Goal: Information Seeking & Learning: Learn about a topic

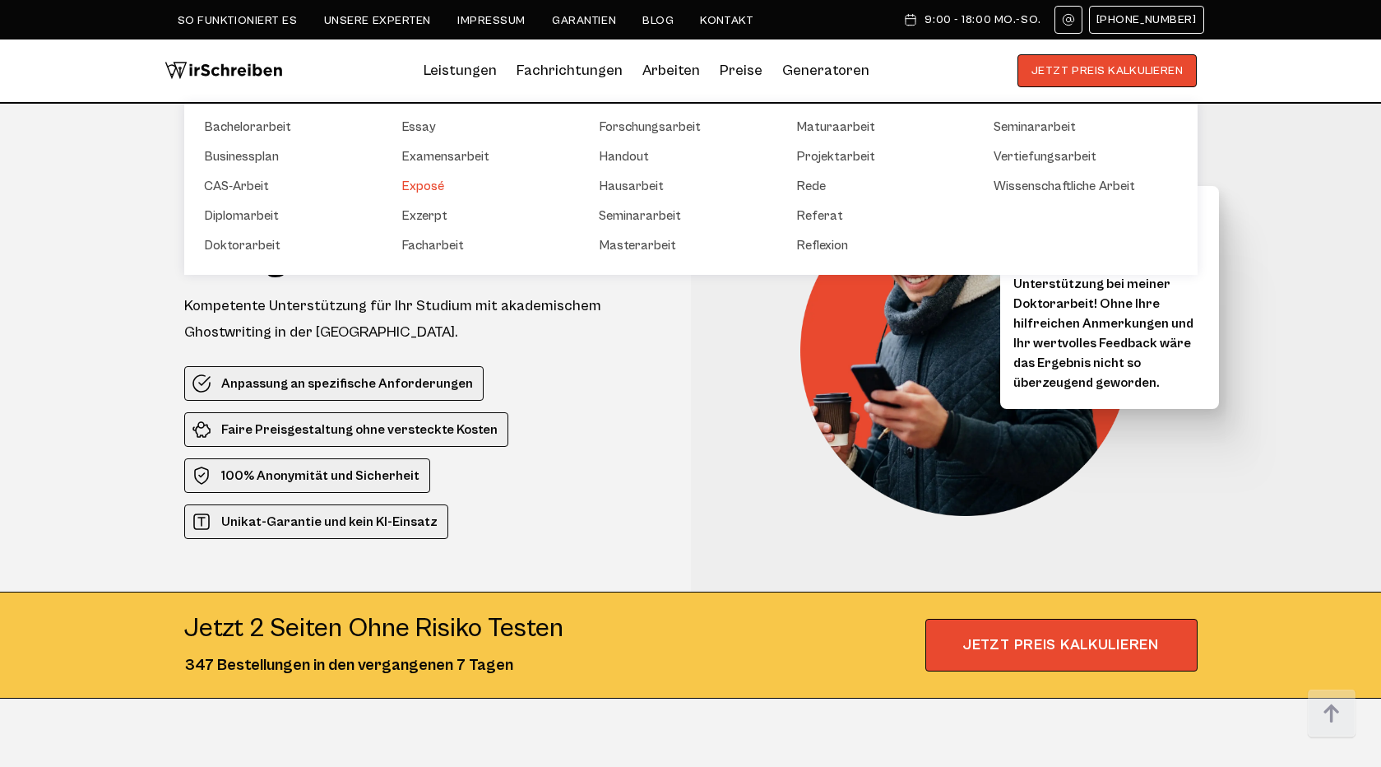
click at [431, 186] on link "Exposé" at bounding box center [483, 186] width 165 height 20
click at [276, 124] on link "Bachelorarbeit" at bounding box center [286, 127] width 165 height 20
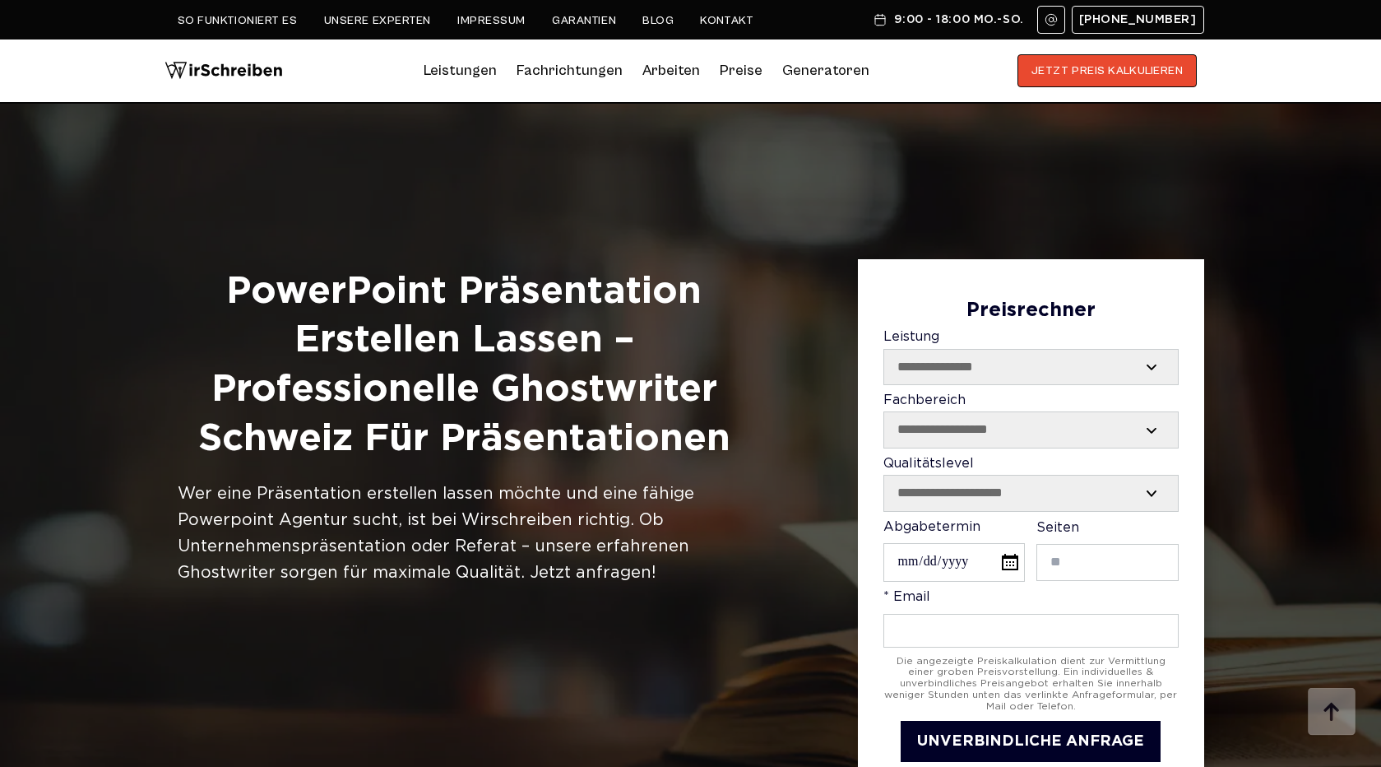
click at [633, 172] on div at bounding box center [690, 487] width 1381 height 767
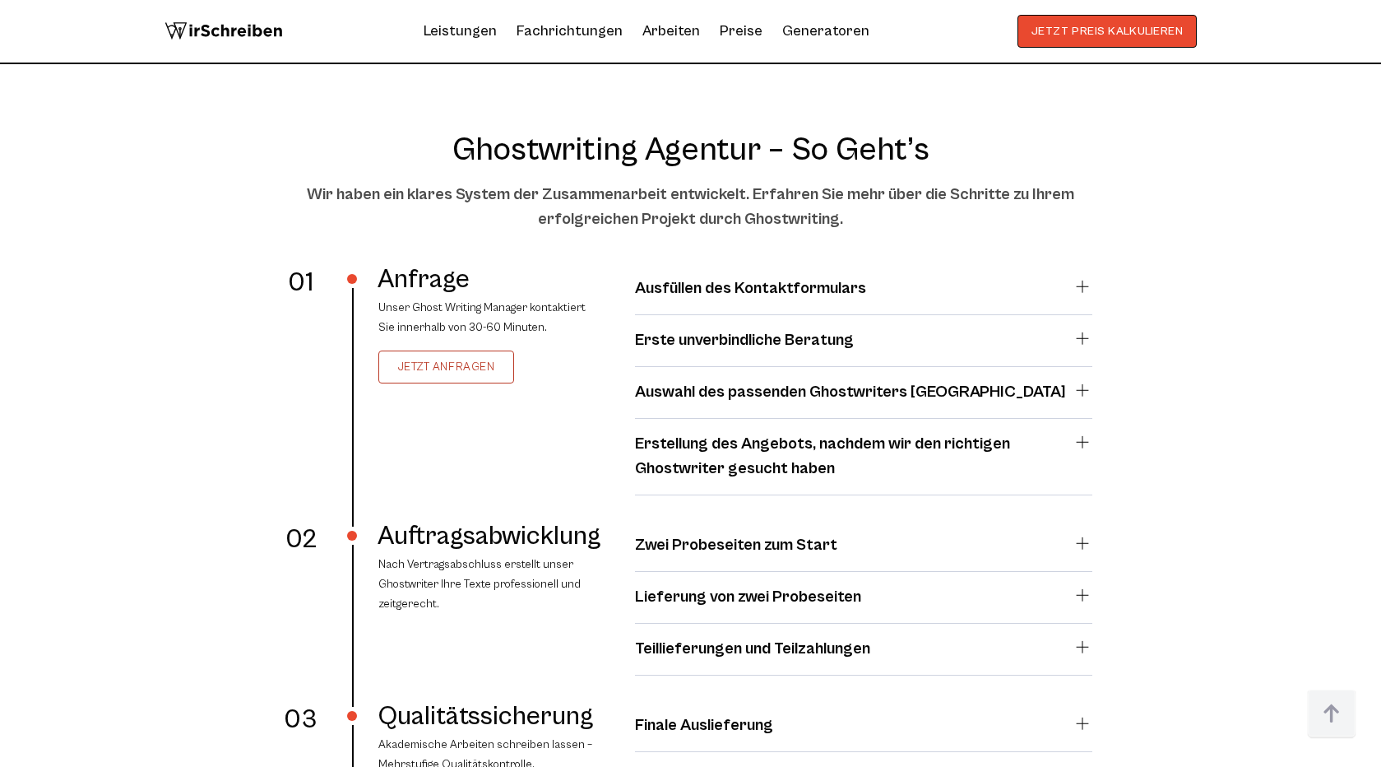
scroll to position [2842, 0]
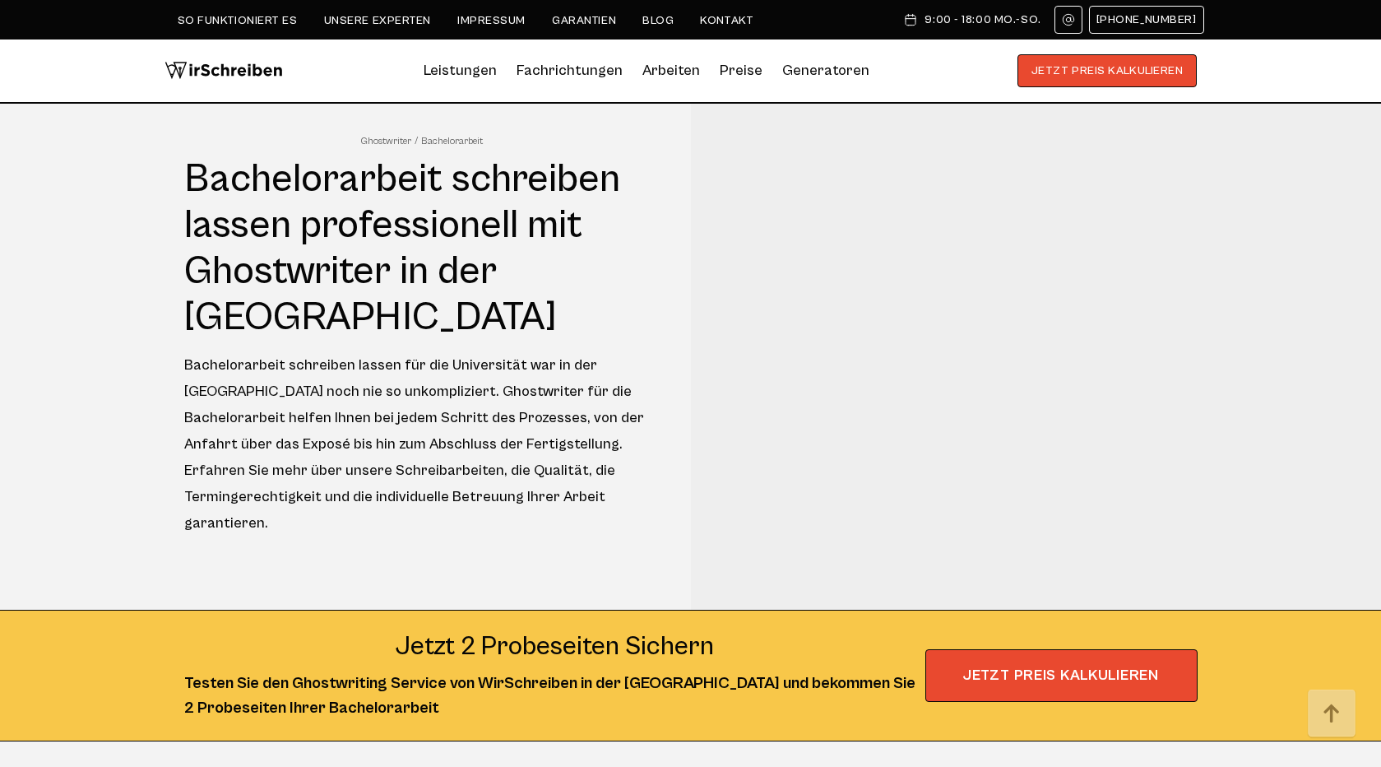
scroll to position [7, 0]
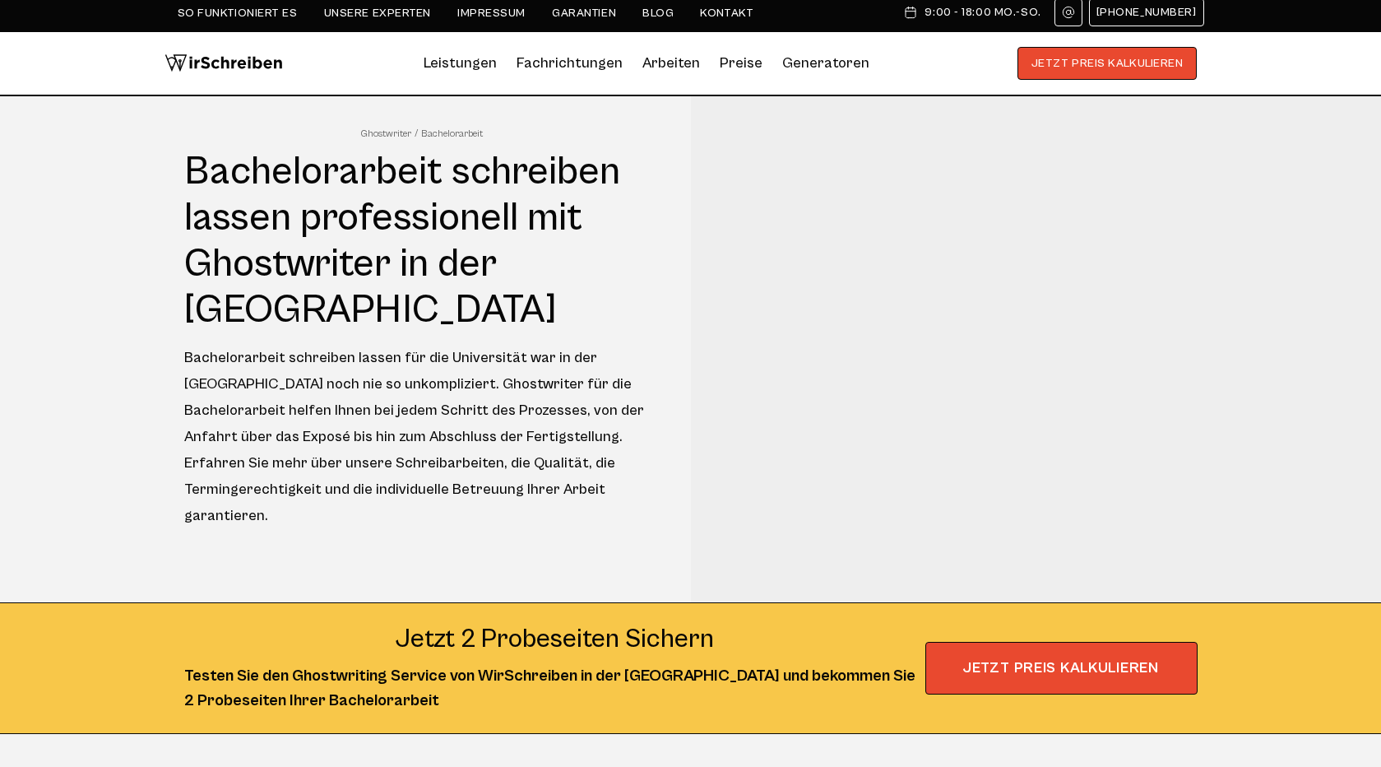
click at [332, 169] on h1 "Bachelorarbeit schreiben lassen professionell mit Ghostwriter in der [GEOGRAPHI…" at bounding box center [422, 241] width 476 height 184
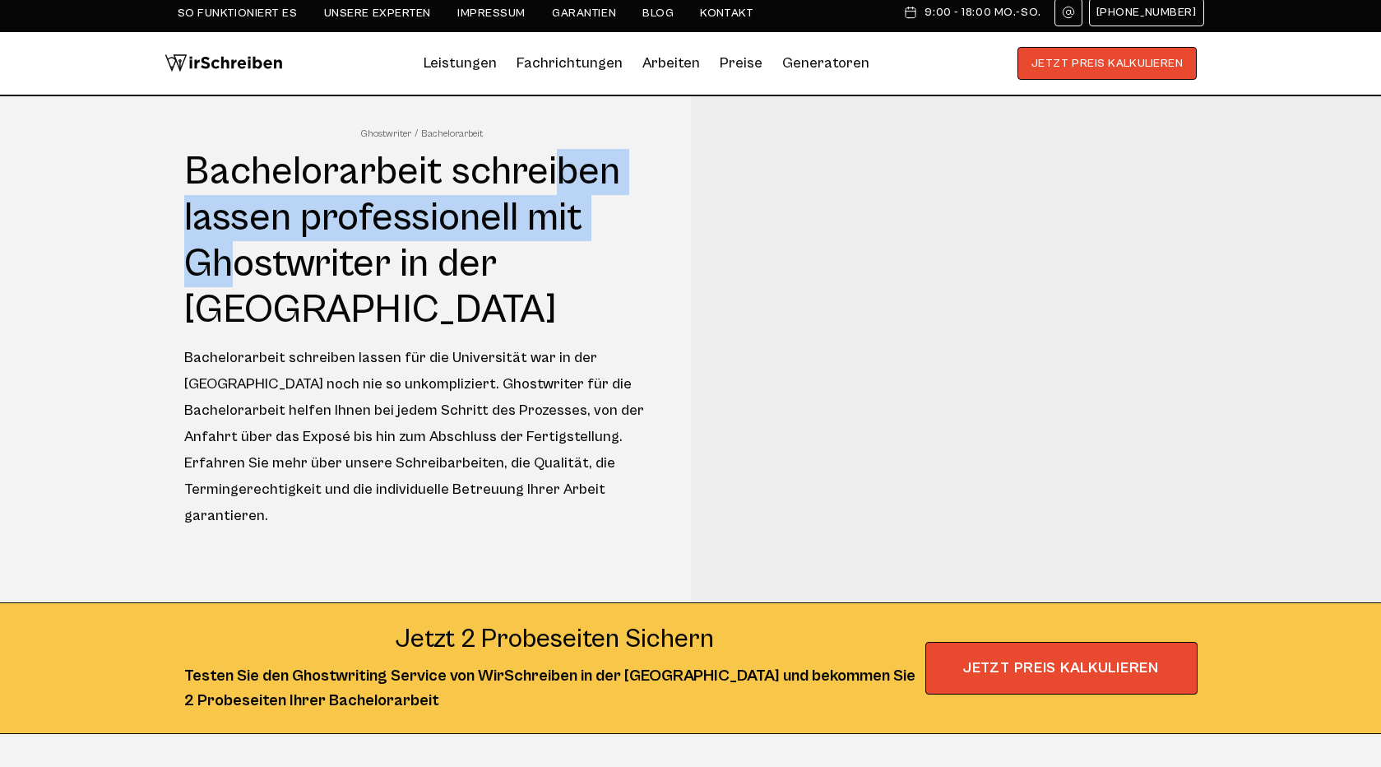
click at [260, 206] on h1 "Bachelorarbeit schreiben lassen professionell mit Ghostwriter in der [GEOGRAPHI…" at bounding box center [422, 241] width 476 height 184
copy h1 "Bachelorarbeit schreiben lassen"
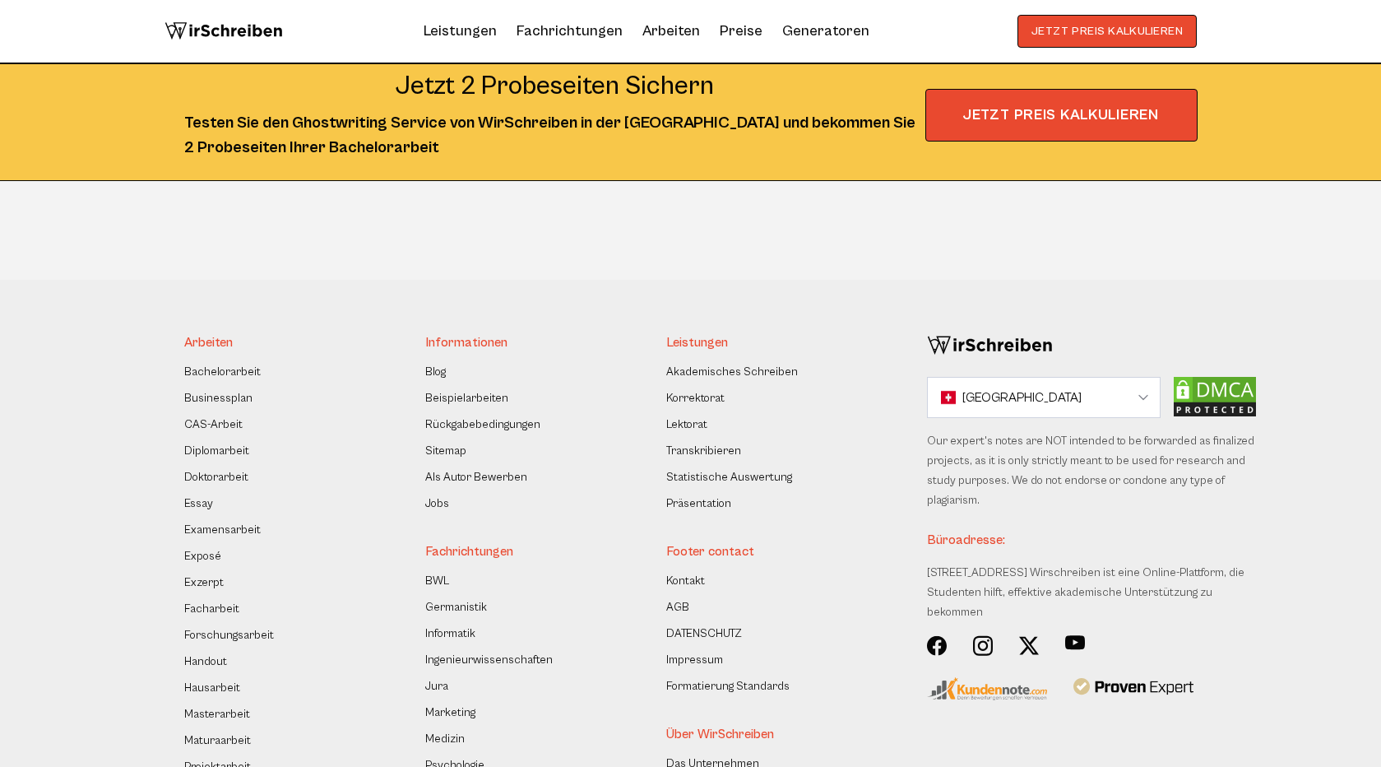
scroll to position [396, 0]
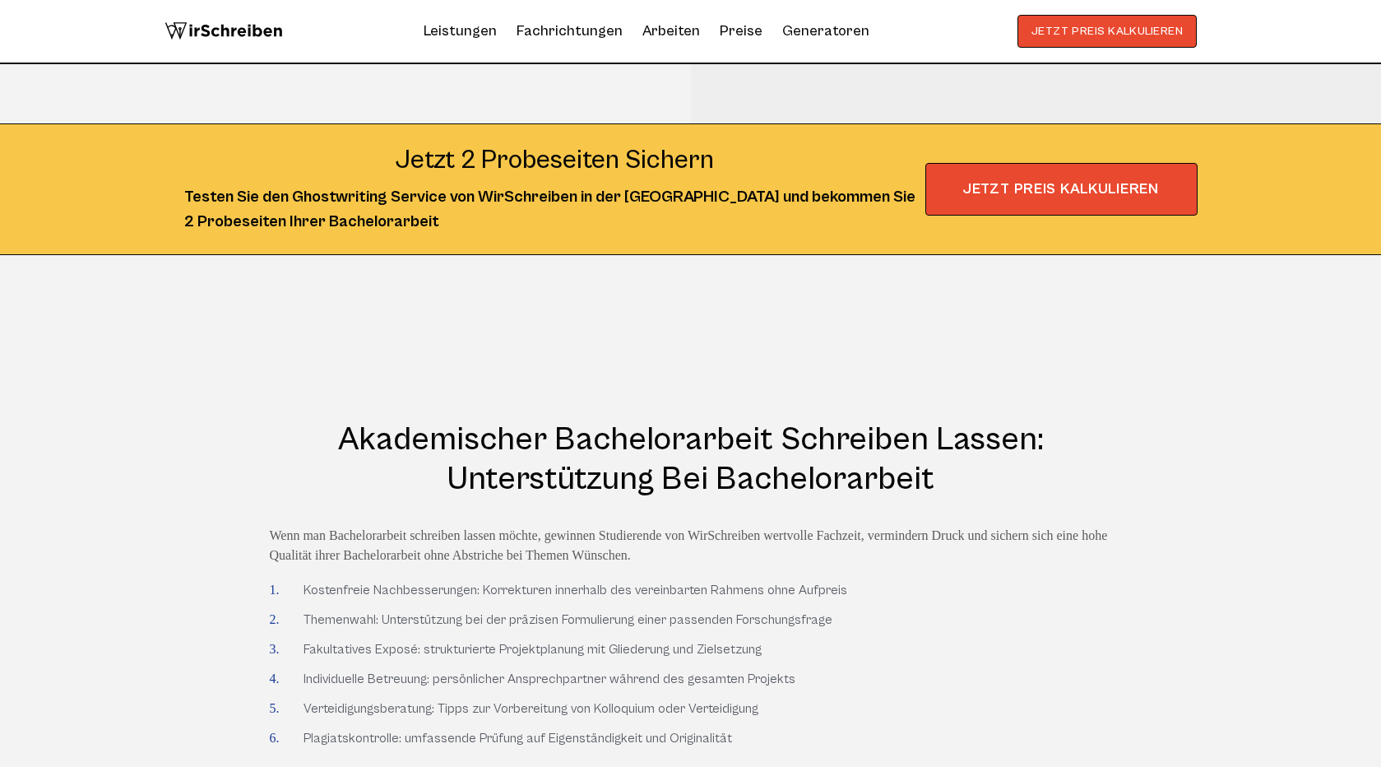
scroll to position [195, 0]
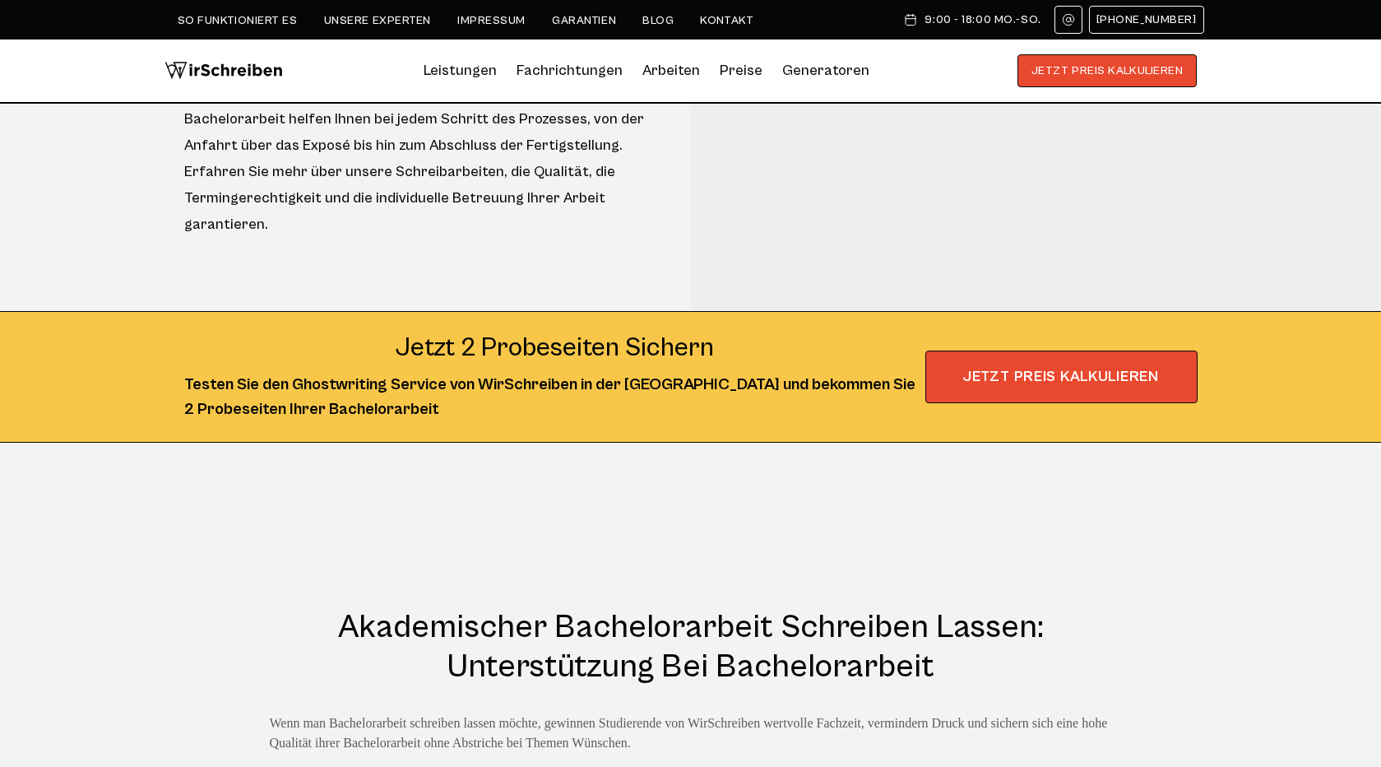
click at [593, 443] on section at bounding box center [690, 492] width 1381 height 99
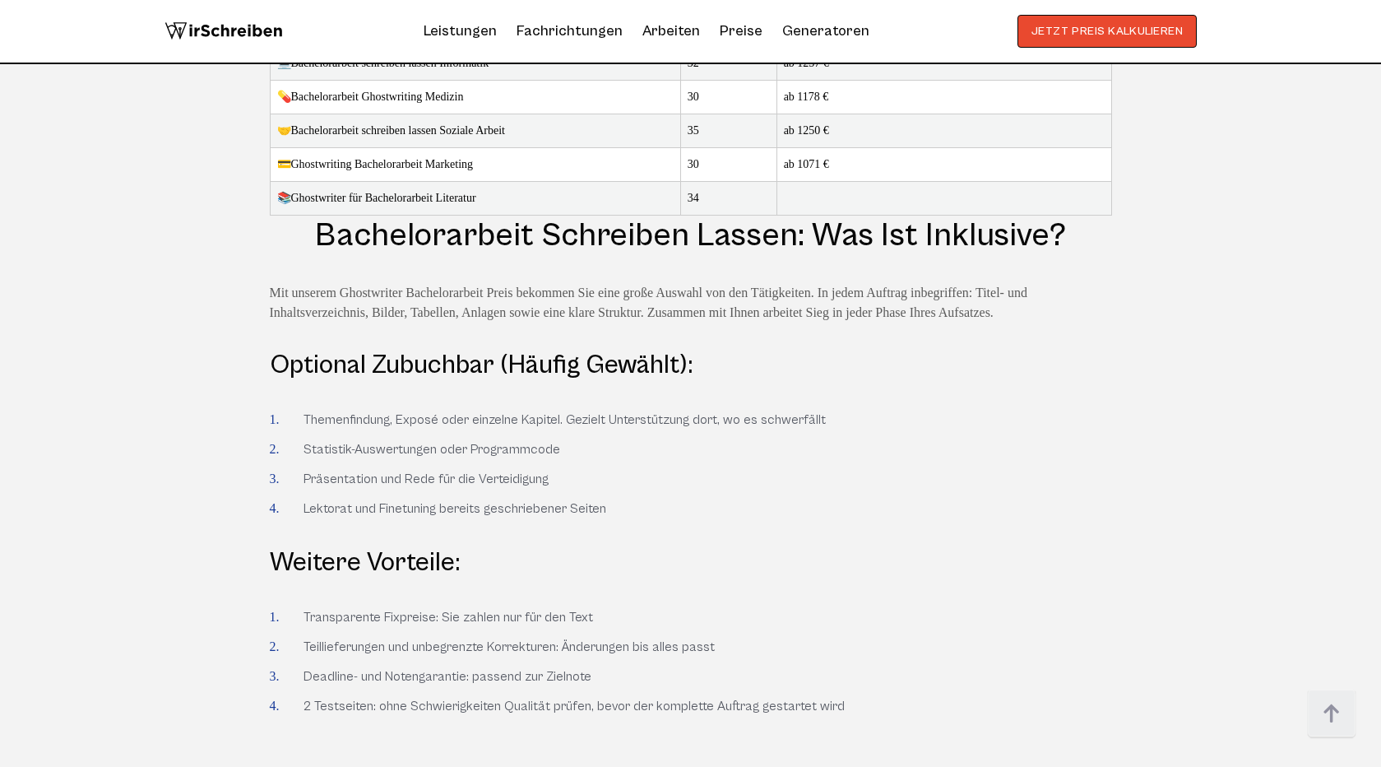
scroll to position [3759, 0]
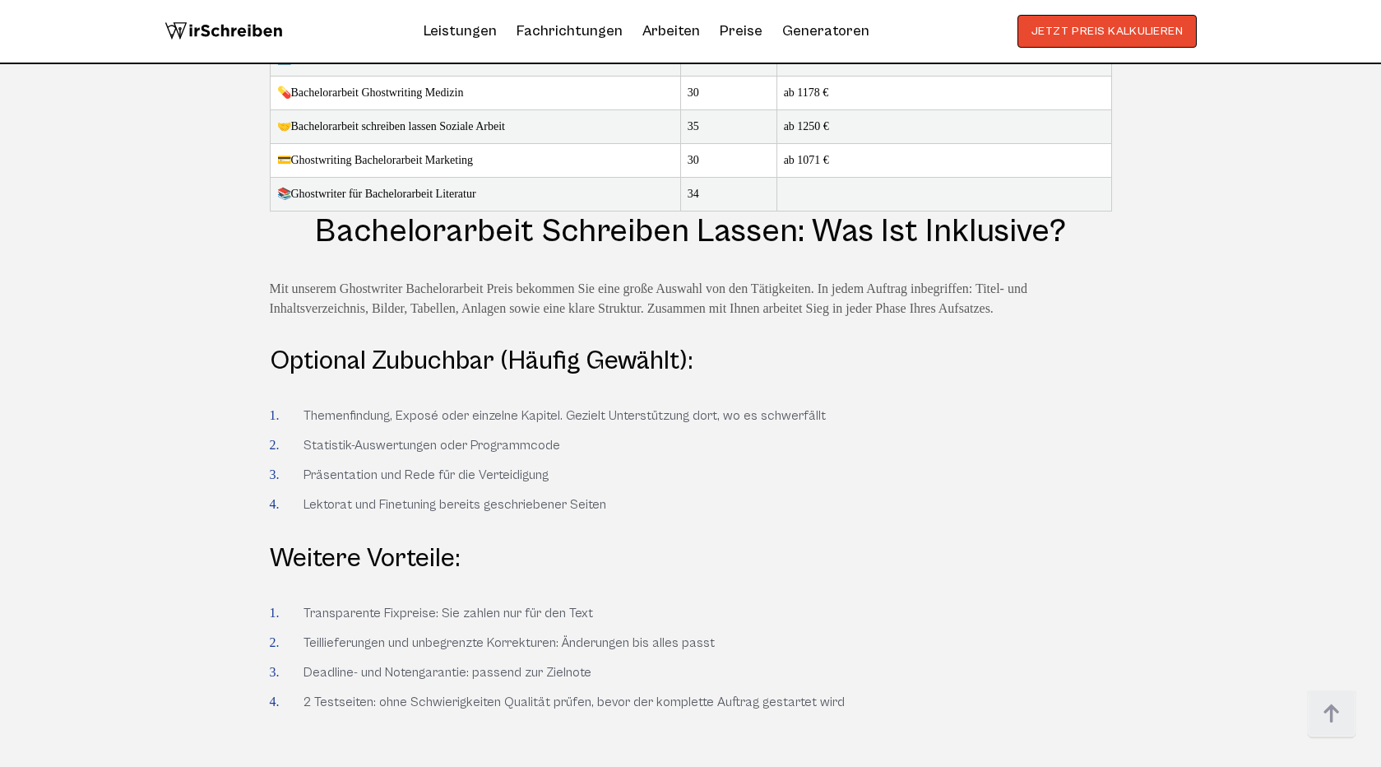
drag, startPoint x: 932, startPoint y: 193, endPoint x: 933, endPoint y: 183, distance: 10.7
click at [933, 345] on h3 "Optional zubuchbar (häufig gewählt):" at bounding box center [691, 361] width 842 height 33
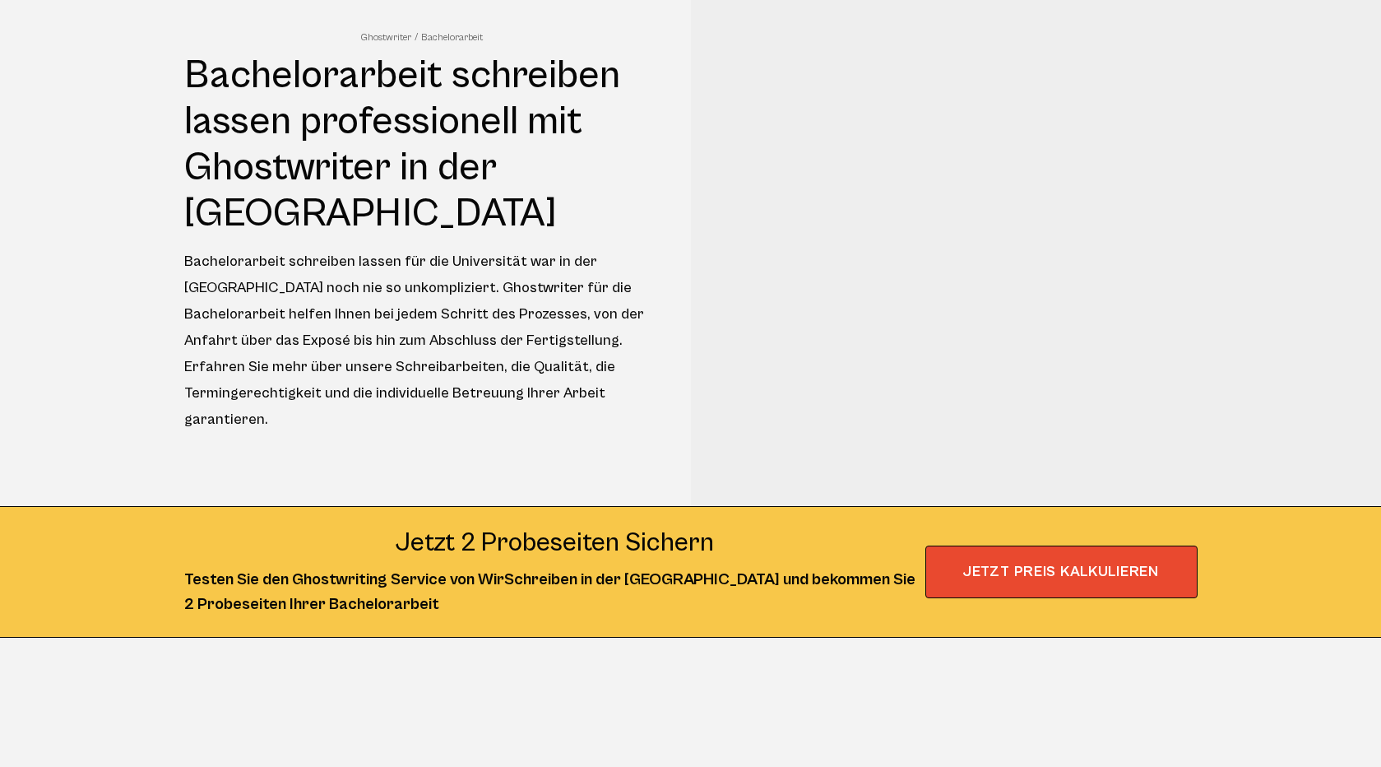
scroll to position [0, 0]
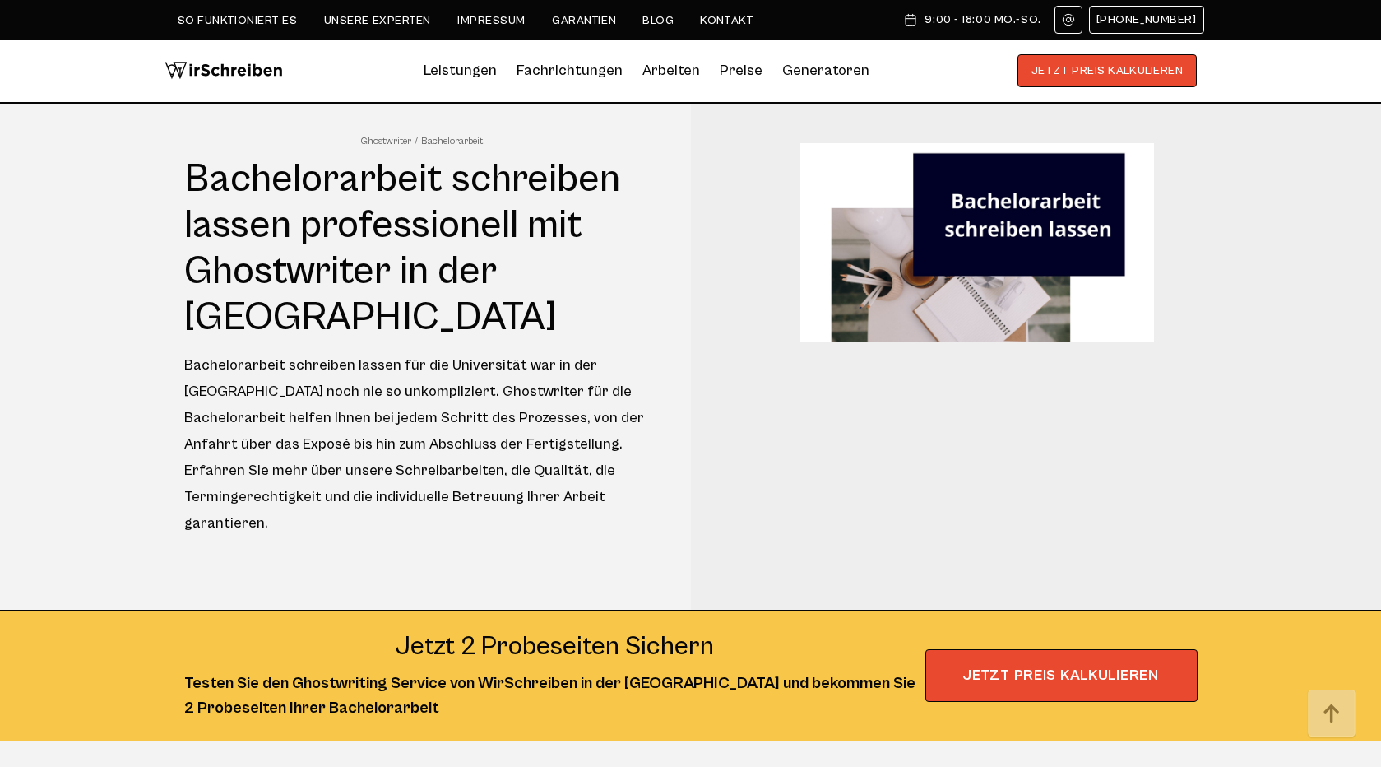
click at [883, 293] on img at bounding box center [977, 242] width 354 height 199
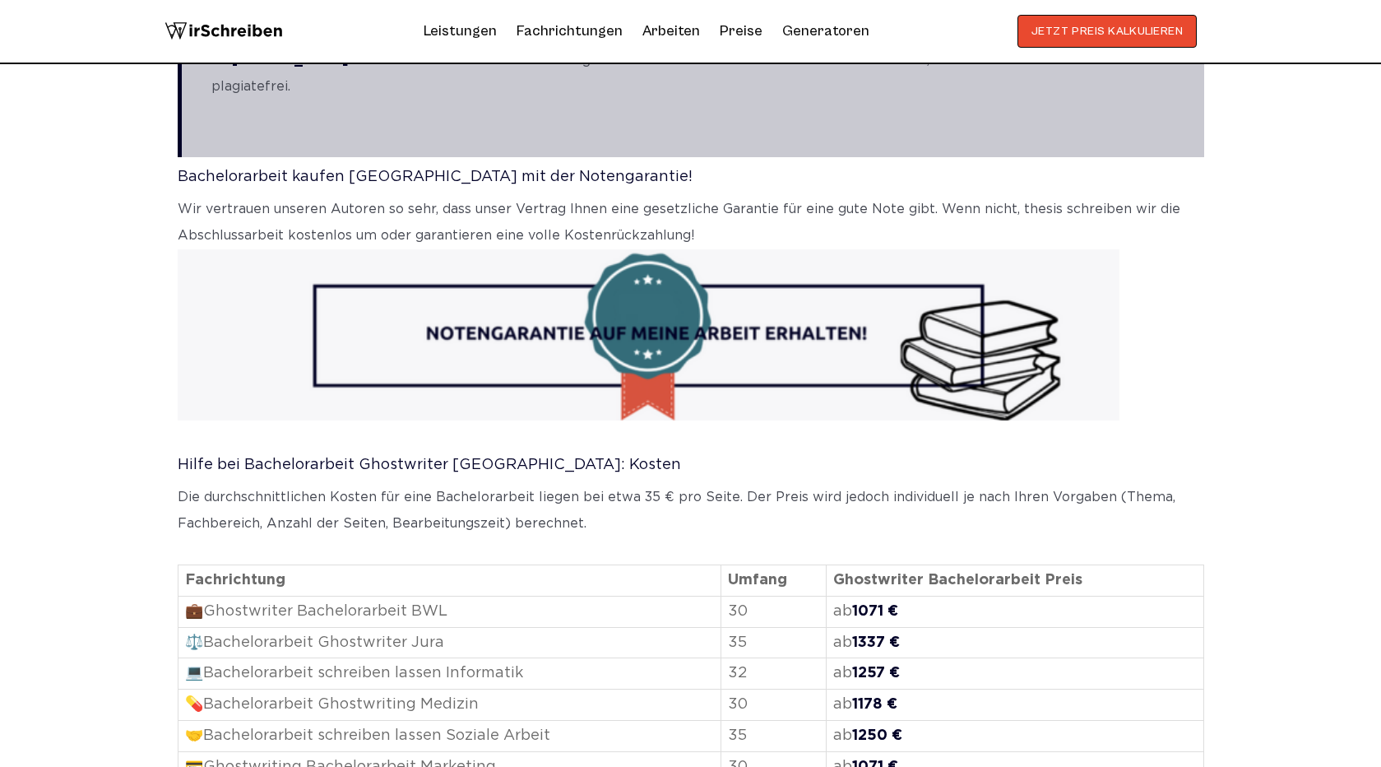
scroll to position [748, 0]
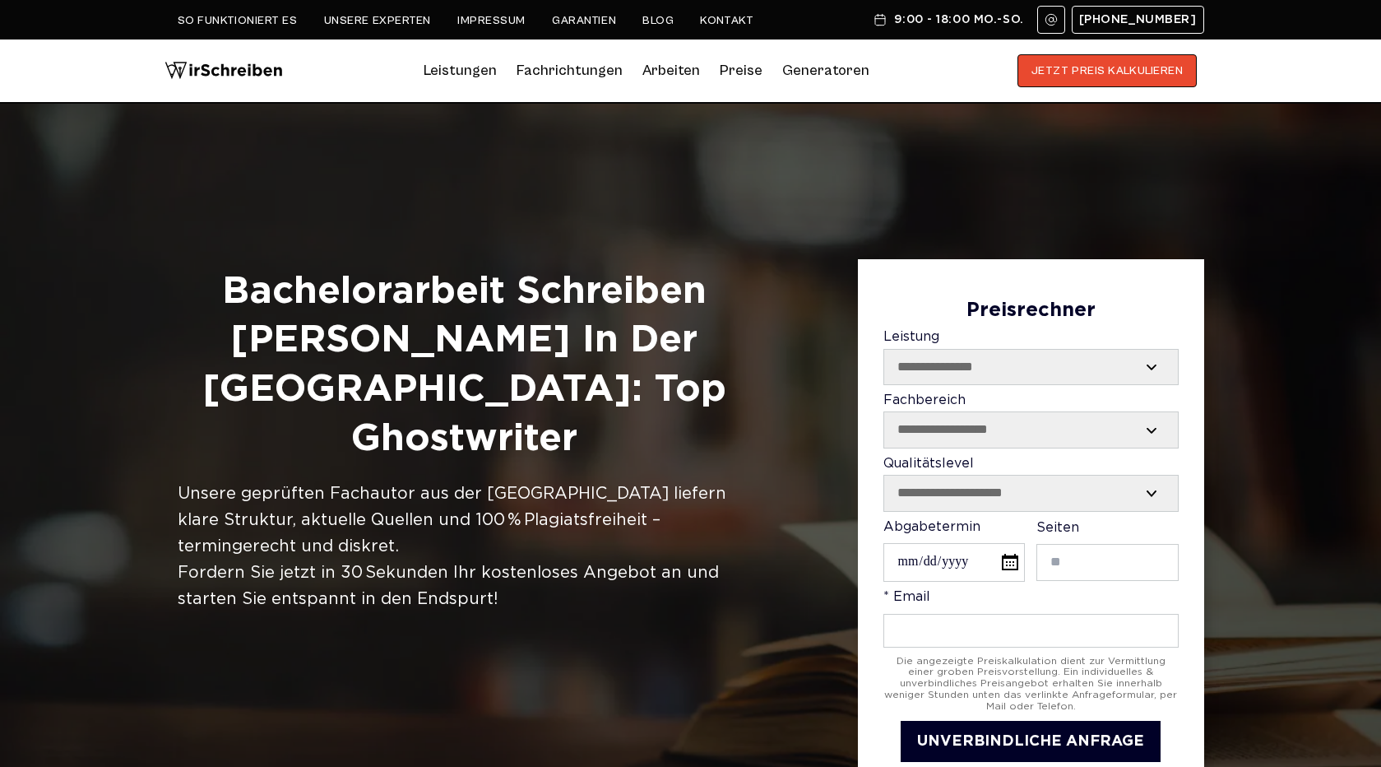
click at [268, 69] on img at bounding box center [224, 70] width 118 height 33
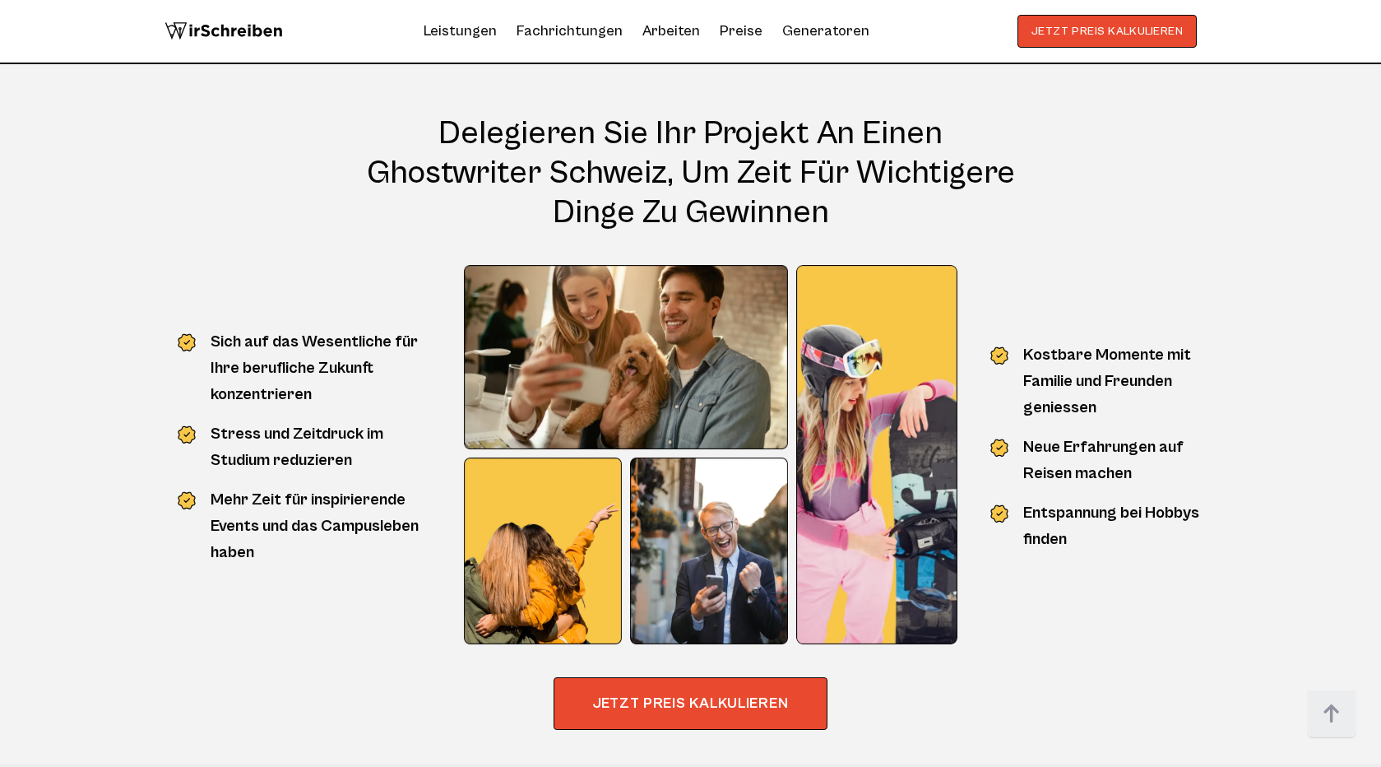
scroll to position [1394, 0]
drag, startPoint x: 1000, startPoint y: 351, endPoint x: 1000, endPoint y: 366, distance: 14.8
click at [1000, 366] on ul "Sich auf das Wesentliche für Ihre berufliche Zukunft konzentrieren Stress und Z…" at bounding box center [1097, 446] width 213 height 211
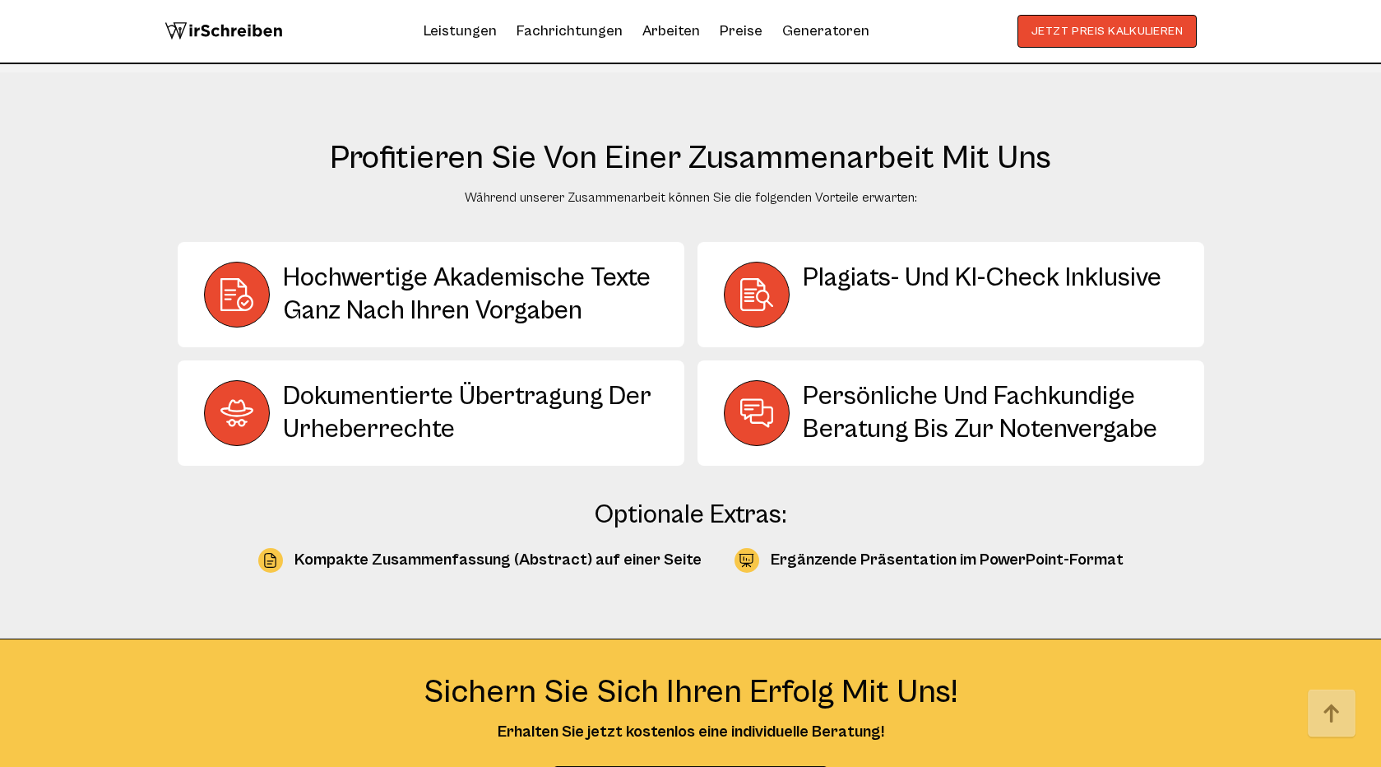
scroll to position [2095, 0]
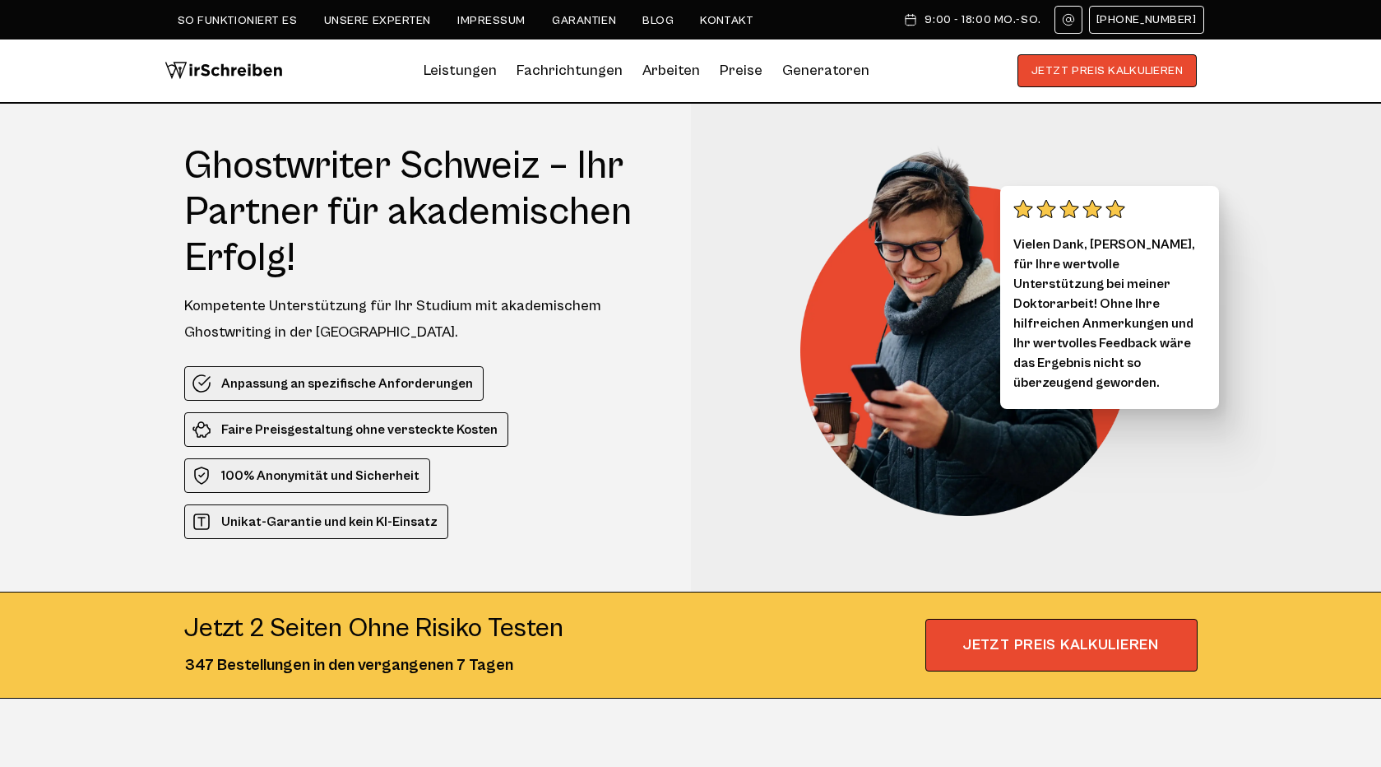
scroll to position [9, 0]
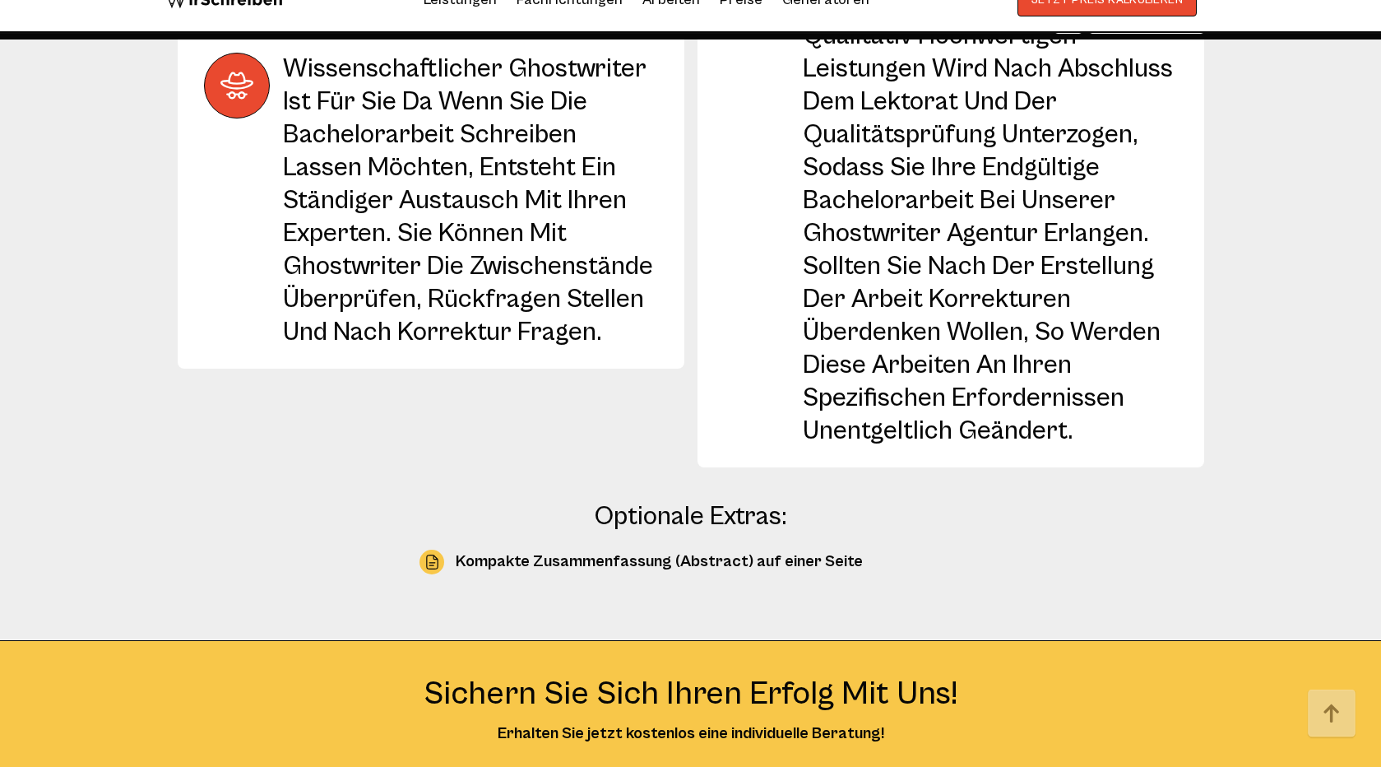
scroll to position [3119, 0]
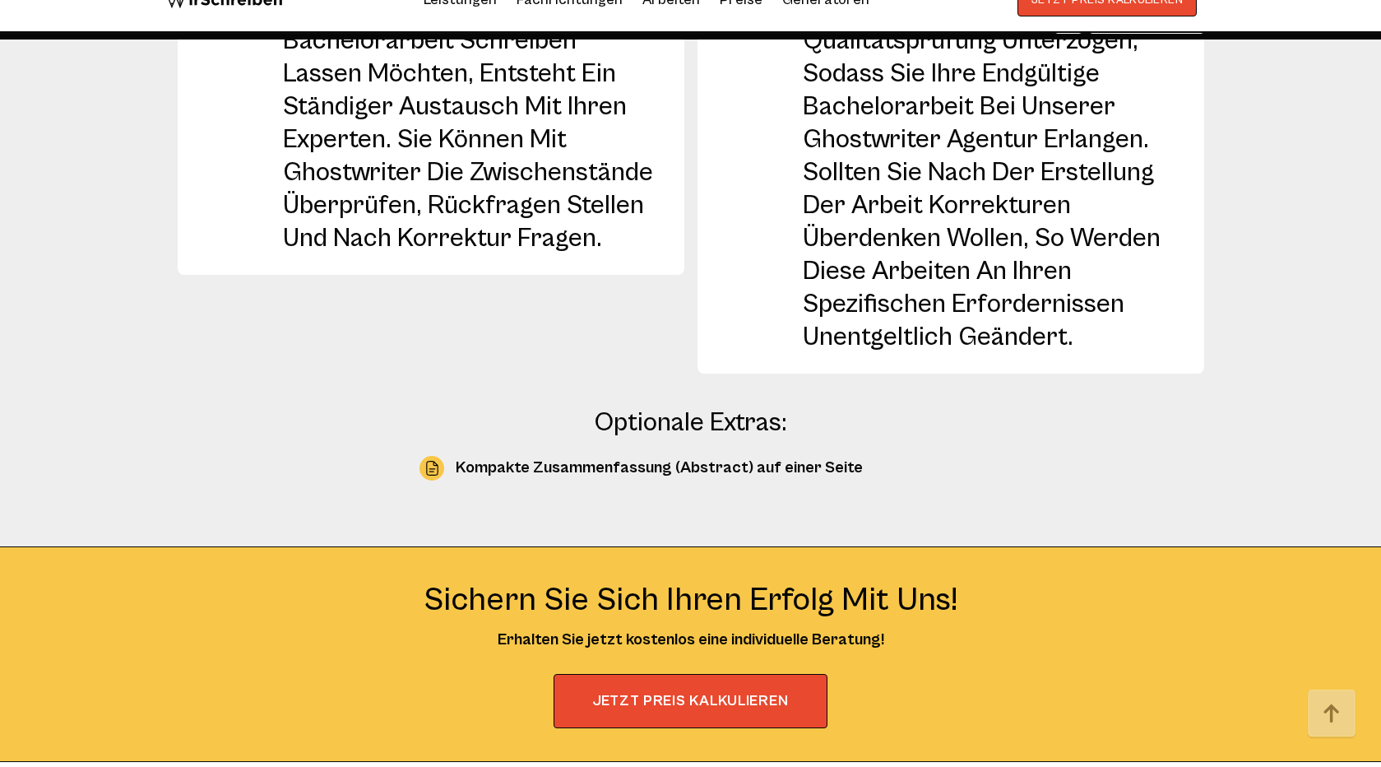
click at [776, 406] on div "Optionale Extras:" at bounding box center [691, 422] width 1027 height 33
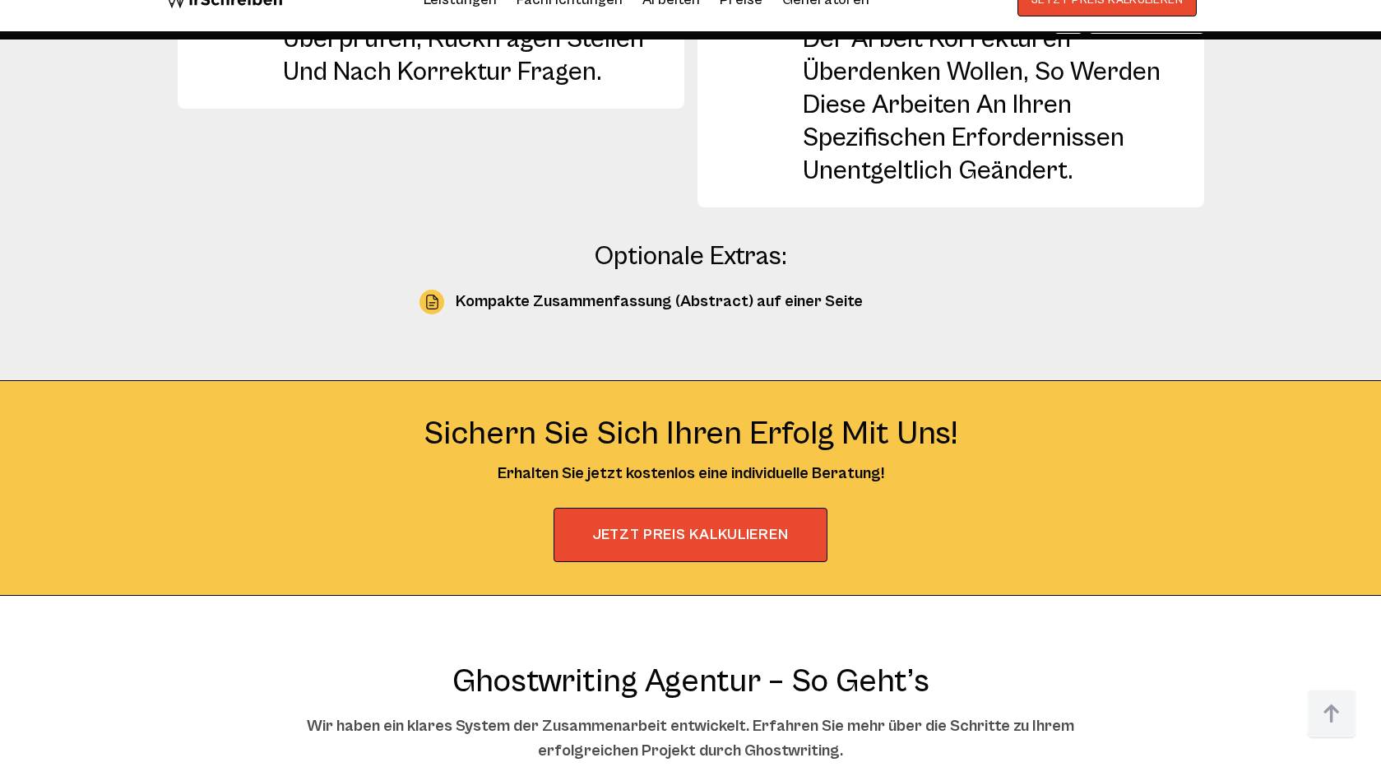
scroll to position [3134, 0]
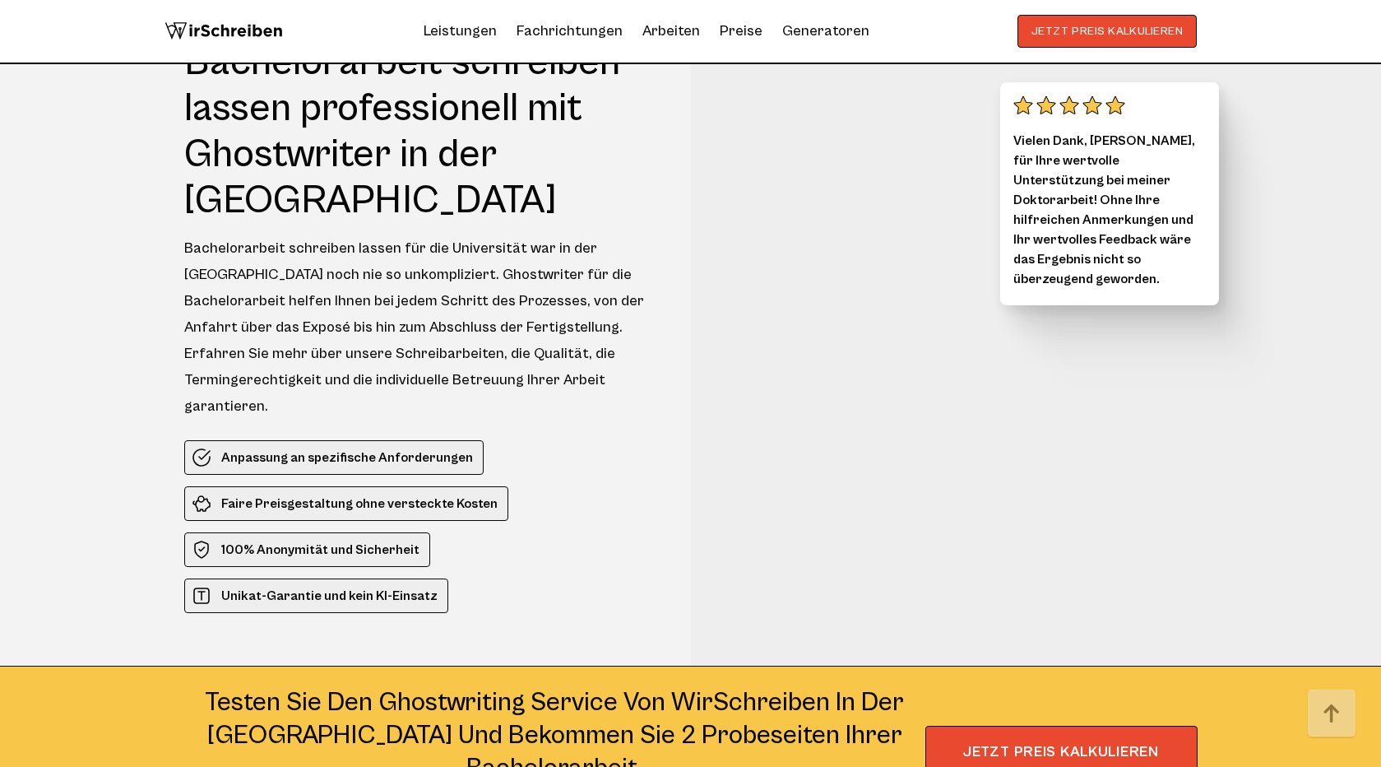
scroll to position [3134, 0]
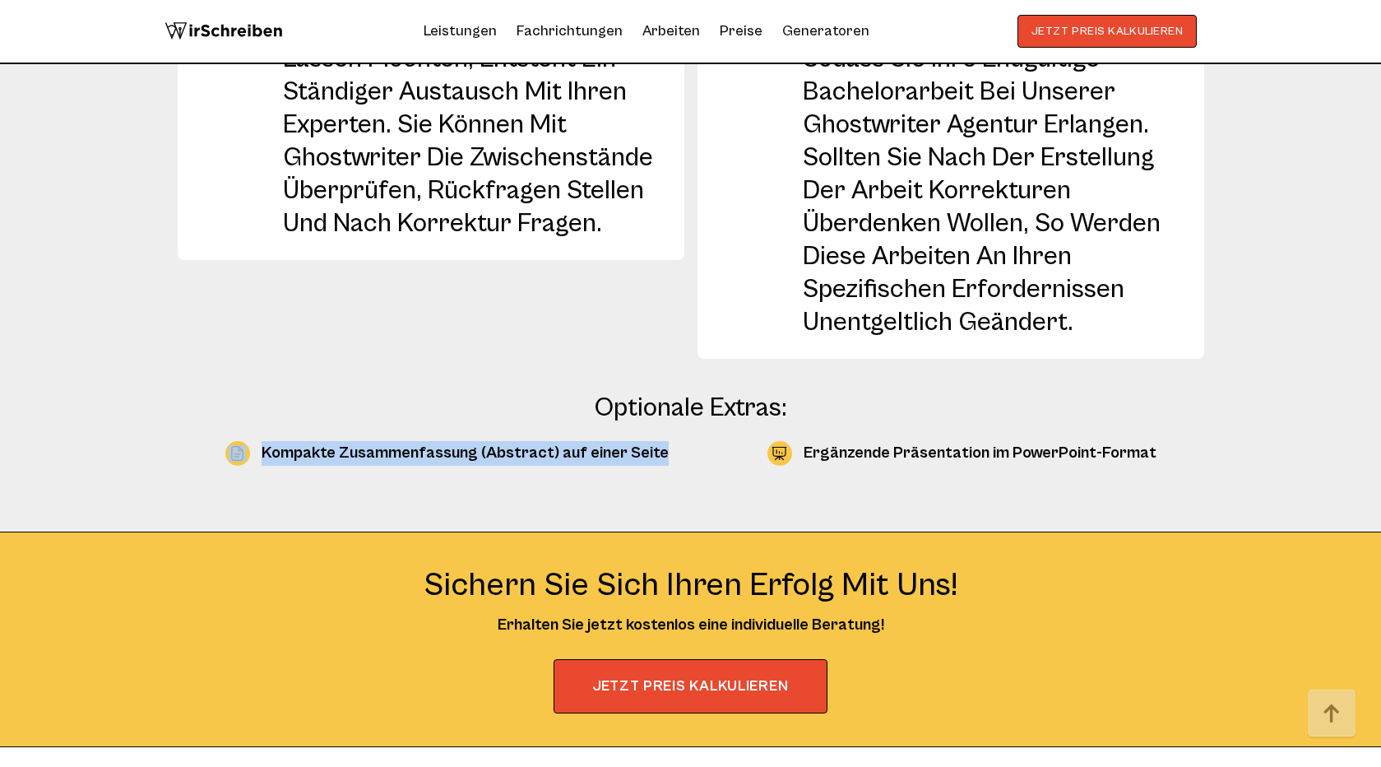
drag, startPoint x: 147, startPoint y: 341, endPoint x: 502, endPoint y: 409, distance: 361.1
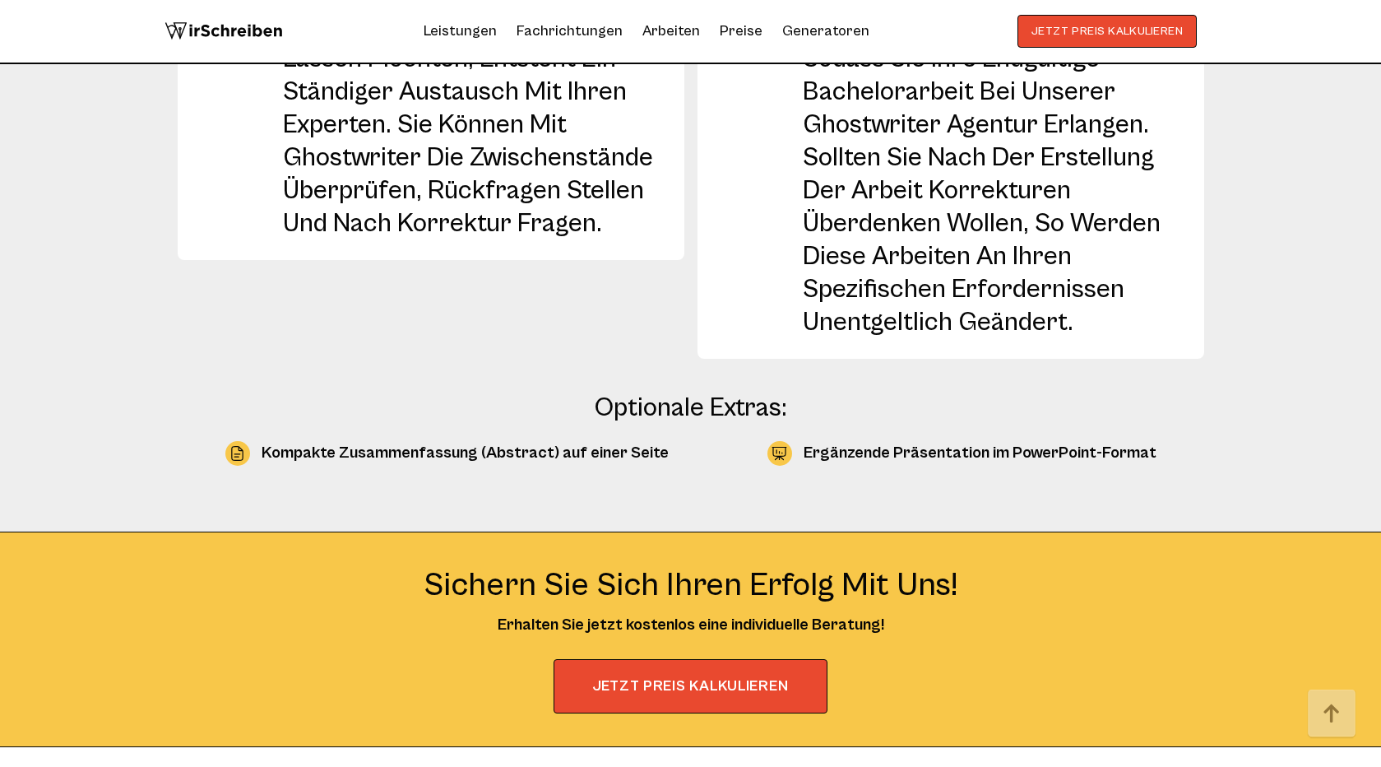
drag, startPoint x: 517, startPoint y: 380, endPoint x: 694, endPoint y: 417, distance: 181.5
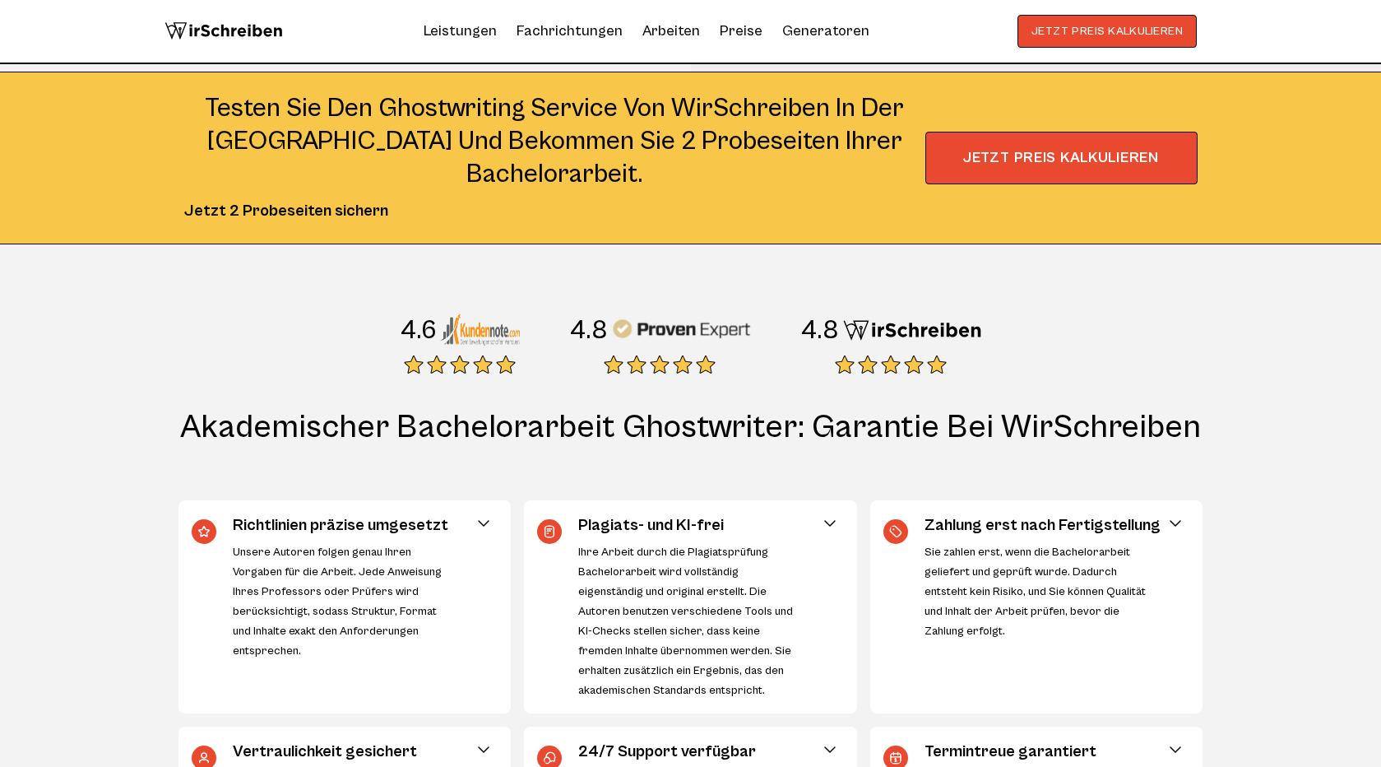
scroll to position [735, 0]
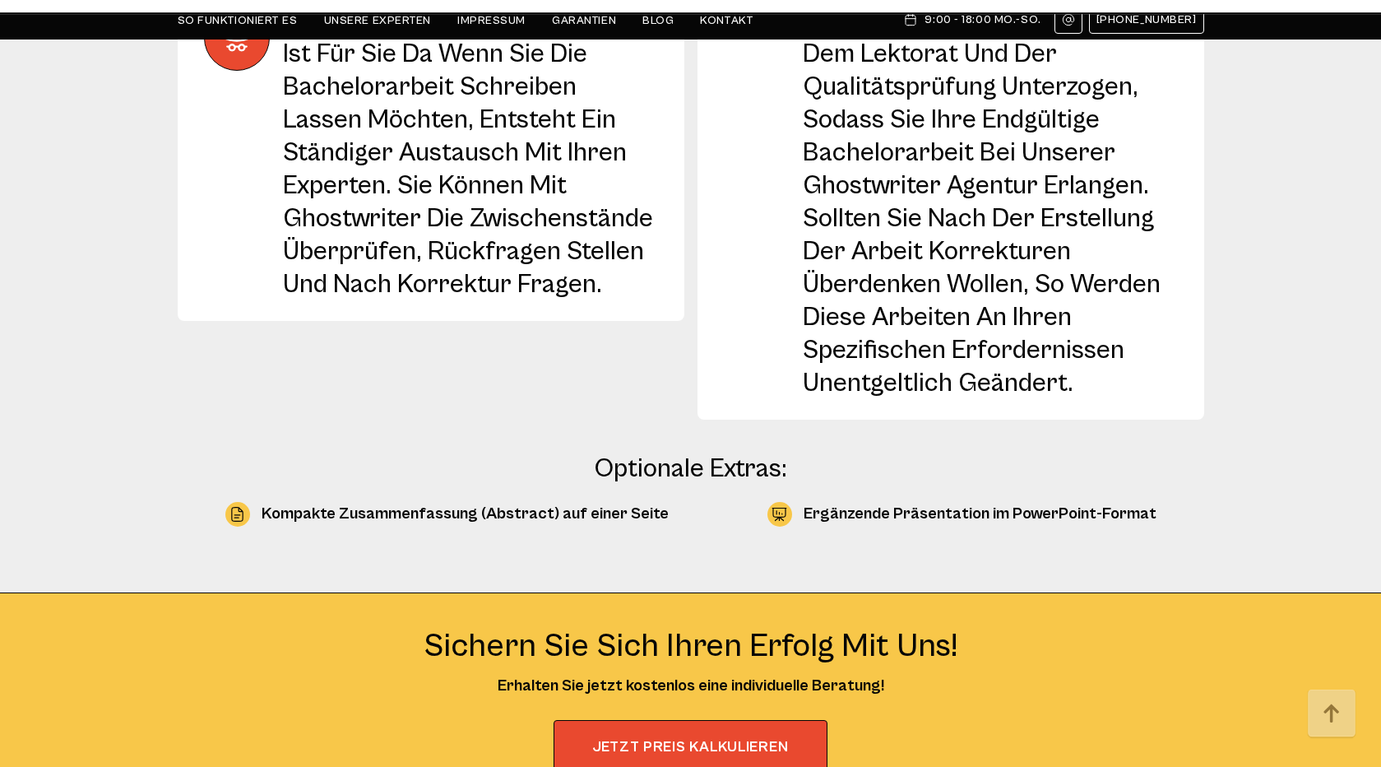
scroll to position [3155, 0]
